Goal: Task Accomplishment & Management: Use online tool/utility

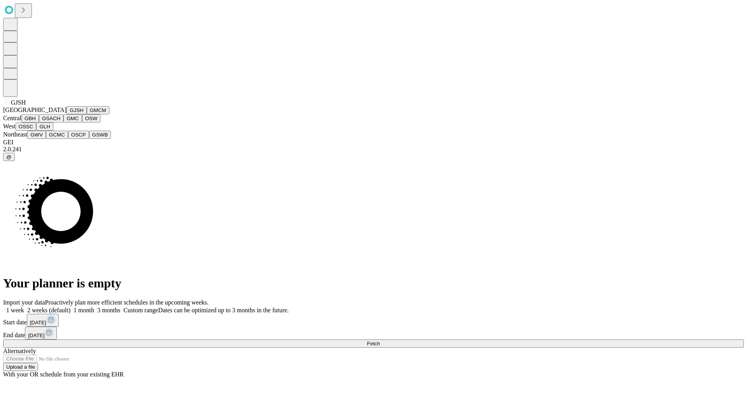
click at [67, 114] on button "GJSH" at bounding box center [77, 110] width 20 height 8
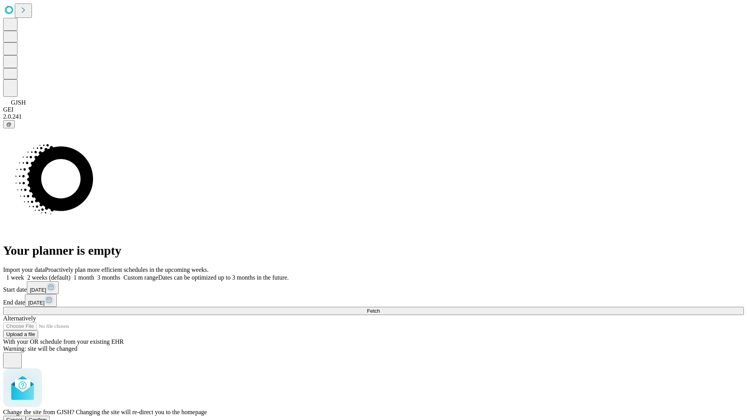
click at [47, 417] on span "Confirm" at bounding box center [38, 420] width 18 height 6
click at [24, 274] on label "1 week" at bounding box center [13, 277] width 21 height 7
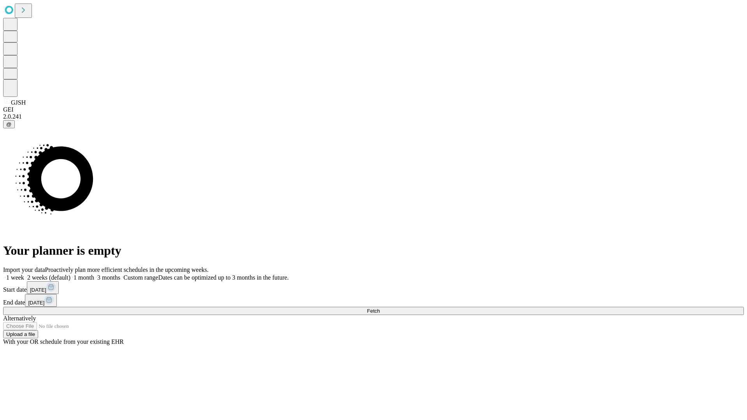
click at [380, 308] on span "Fetch" at bounding box center [373, 311] width 13 height 6
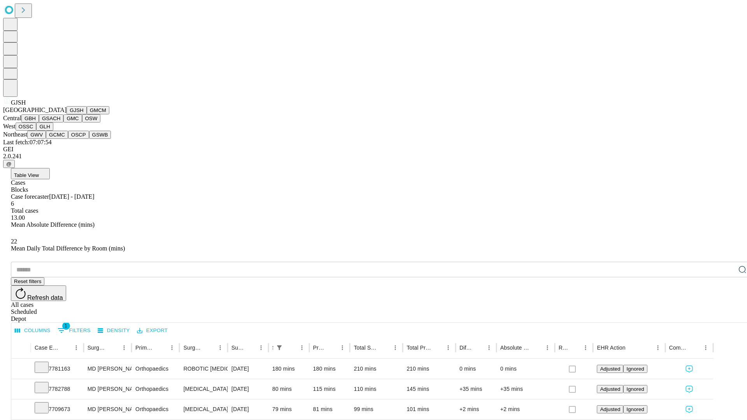
click at [87, 114] on button "GMCM" at bounding box center [98, 110] width 23 height 8
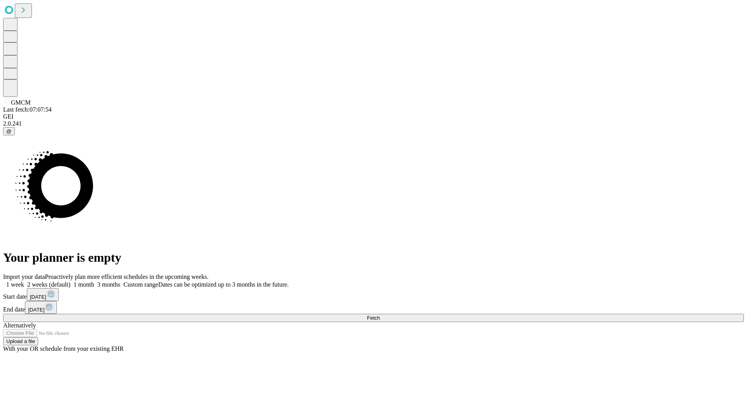
click at [24, 281] on label "1 week" at bounding box center [13, 284] width 21 height 7
click at [380, 315] on span "Fetch" at bounding box center [373, 318] width 13 height 6
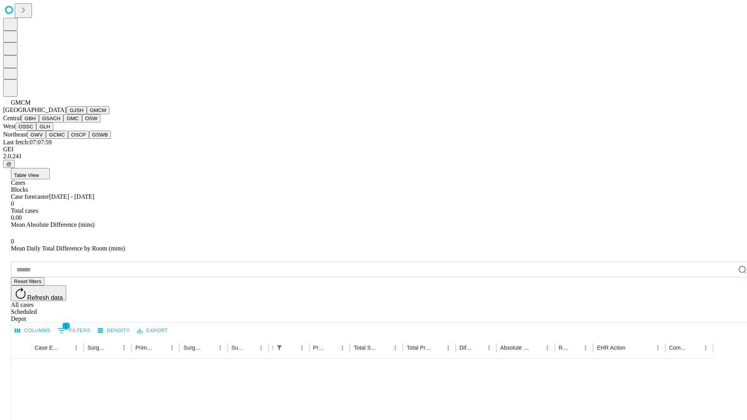
click at [39, 123] on button "GBH" at bounding box center [30, 118] width 18 height 8
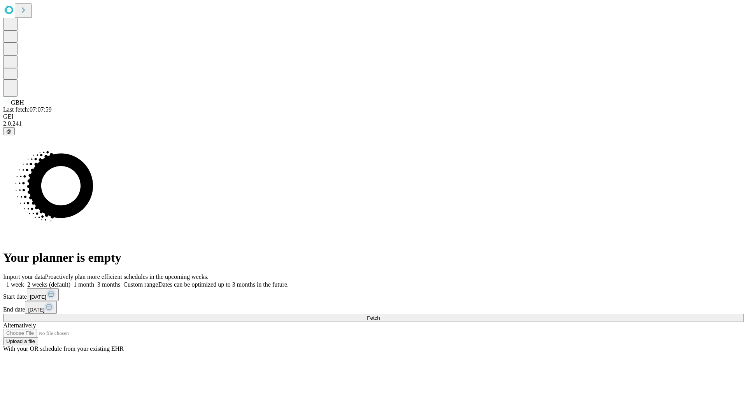
click at [380, 315] on span "Fetch" at bounding box center [373, 318] width 13 height 6
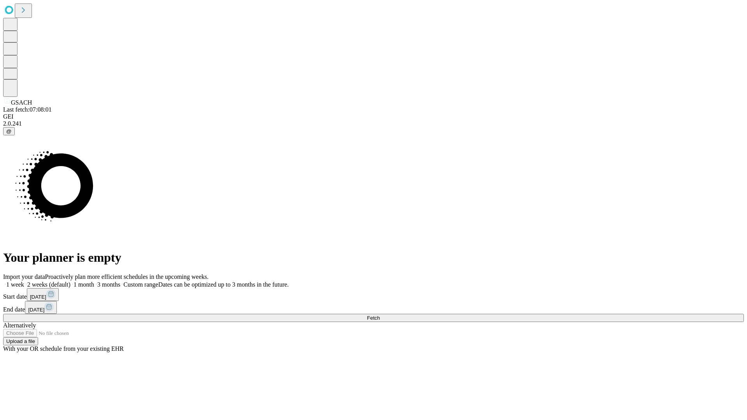
click at [24, 281] on label "1 week" at bounding box center [13, 284] width 21 height 7
click at [380, 315] on span "Fetch" at bounding box center [373, 318] width 13 height 6
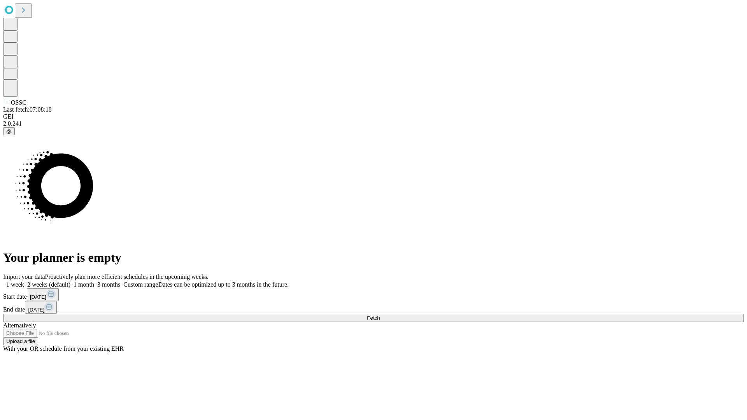
click at [24, 281] on label "1 week" at bounding box center [13, 284] width 21 height 7
click at [380, 315] on span "Fetch" at bounding box center [373, 318] width 13 height 6
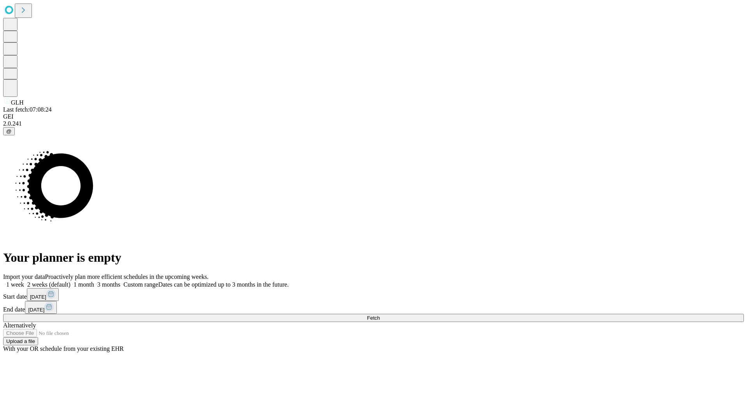
click at [24, 281] on label "1 week" at bounding box center [13, 284] width 21 height 7
click at [380, 315] on span "Fetch" at bounding box center [373, 318] width 13 height 6
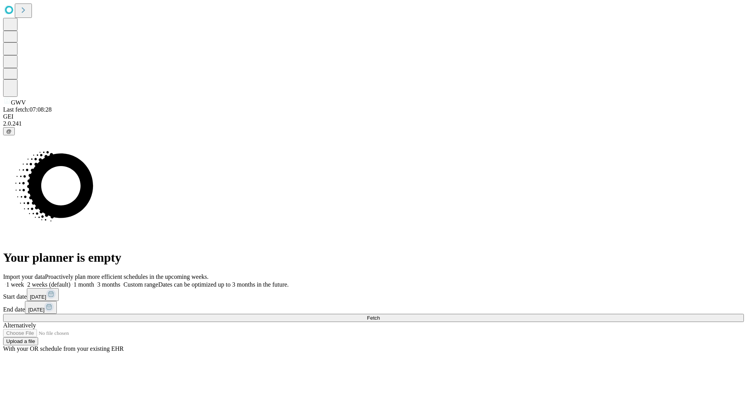
click at [380, 315] on span "Fetch" at bounding box center [373, 318] width 13 height 6
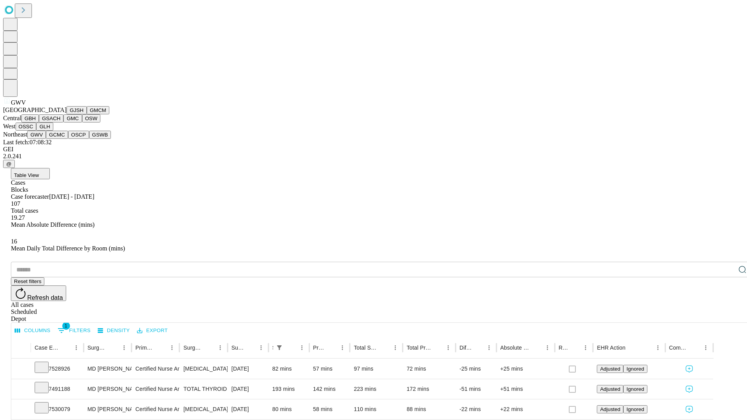
click at [60, 139] on button "GCMC" at bounding box center [57, 135] width 22 height 8
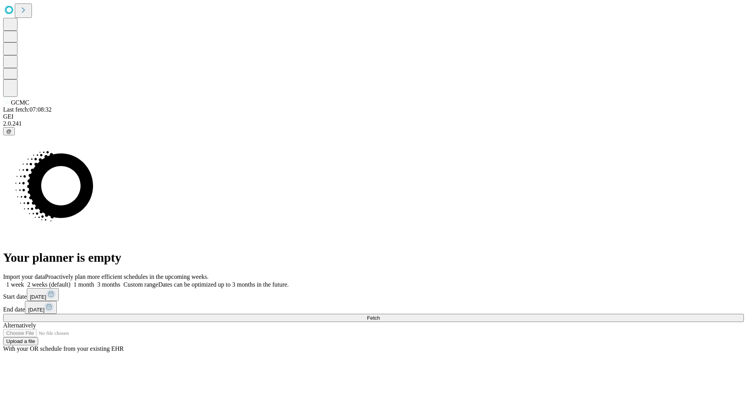
click at [380, 315] on span "Fetch" at bounding box center [373, 318] width 13 height 6
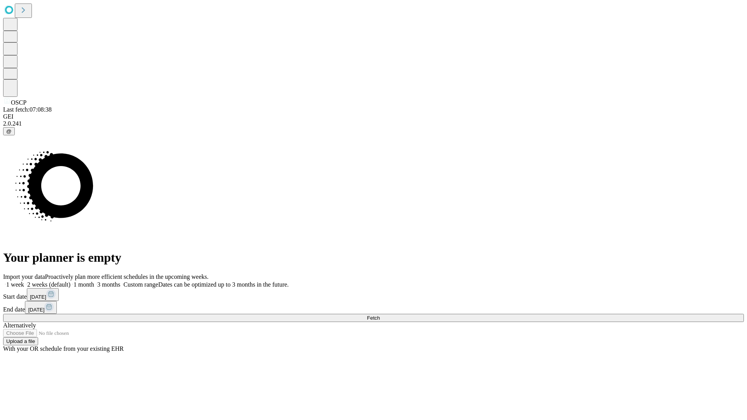
click at [24, 281] on label "1 week" at bounding box center [13, 284] width 21 height 7
click at [380, 315] on span "Fetch" at bounding box center [373, 318] width 13 height 6
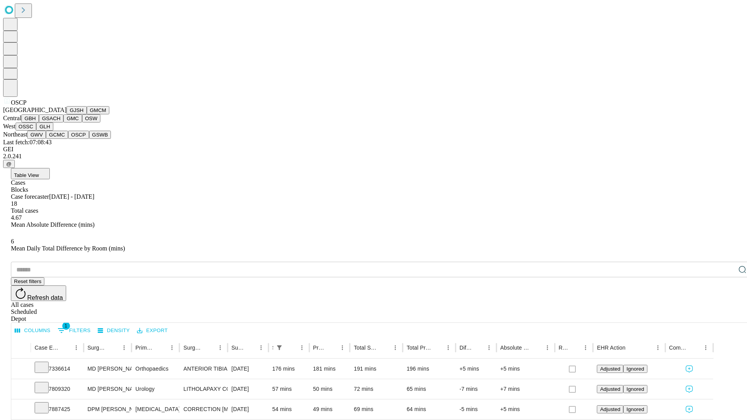
click at [89, 139] on button "GSWB" at bounding box center [100, 135] width 22 height 8
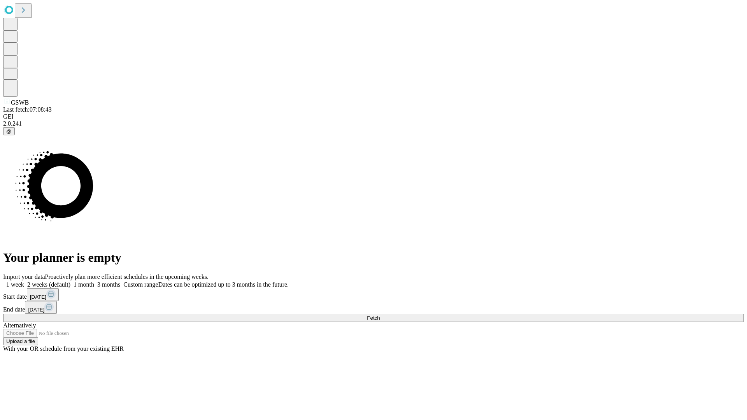
click at [24, 281] on label "1 week" at bounding box center [13, 284] width 21 height 7
click at [380, 315] on span "Fetch" at bounding box center [373, 318] width 13 height 6
